Goal: Information Seeking & Learning: Check status

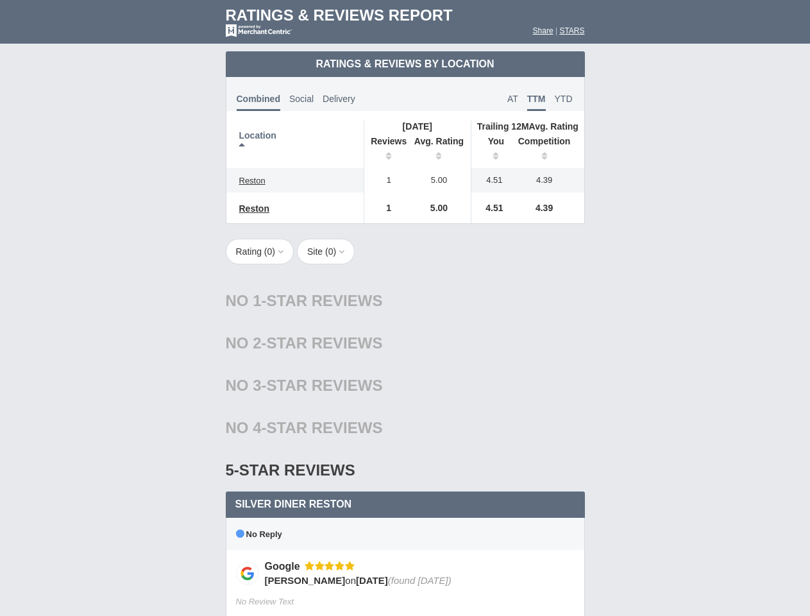
scroll to position [622, 0]
click at [405, 308] on div "No 1-Star Reviews 1 star" at bounding box center [405, 301] width 359 height 42
click at [295, 144] on th "Location" at bounding box center [295, 144] width 138 height 47
click at [386, 150] on th "Reviews" at bounding box center [386, 150] width 44 height 36
click at [439, 150] on th "Avg. Rating" at bounding box center [439, 150] width 64 height 36
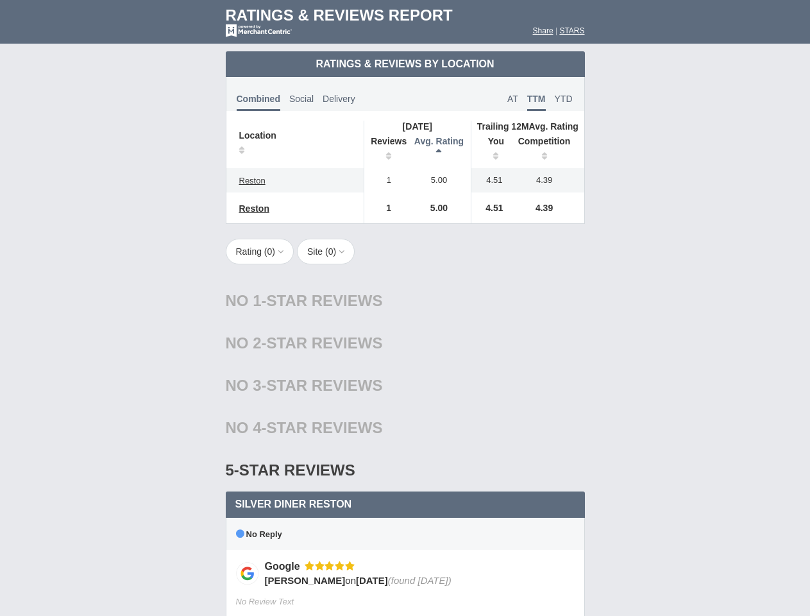
click at [491, 150] on th "You" at bounding box center [491, 150] width 40 height 36
click at [548, 150] on th "Competition" at bounding box center [547, 150] width 73 height 36
click at [405, 427] on div "No 4-Star Reviews 4 star" at bounding box center [405, 428] width 359 height 42
click at [261, 251] on button "Rating ( 0 )" at bounding box center [260, 252] width 69 height 26
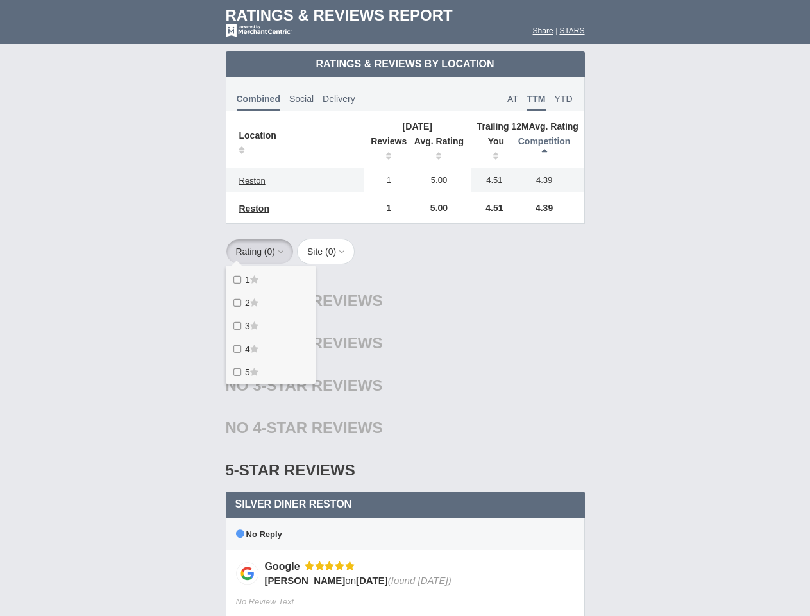
click at [330, 251] on button "Site ( 0 )" at bounding box center [326, 252] width 58 height 26
